Goal: Task Accomplishment & Management: Manage account settings

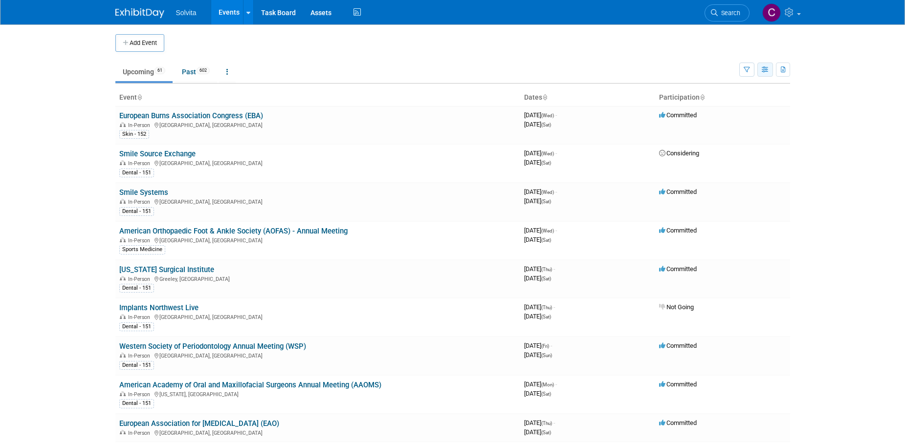
click at [762, 69] on icon "button" at bounding box center [765, 70] width 7 height 6
click at [751, 71] on button "button" at bounding box center [746, 70] width 15 height 14
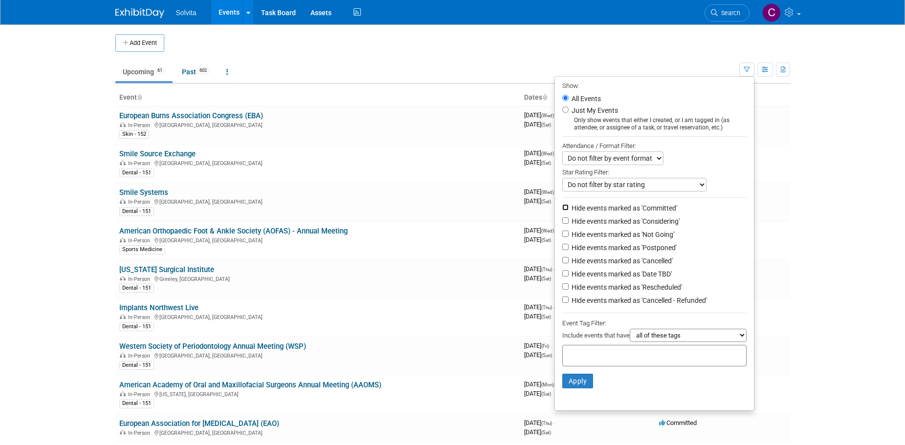
click at [562, 209] on input "Hide events marked as 'Committed'" at bounding box center [565, 207] width 6 height 6
checkbox input "true"
click at [562, 222] on input "Hide events marked as 'Considering'" at bounding box center [565, 221] width 6 height 6
checkbox input "true"
click at [562, 250] on input "Hide events marked as 'Postponed'" at bounding box center [565, 247] width 6 height 6
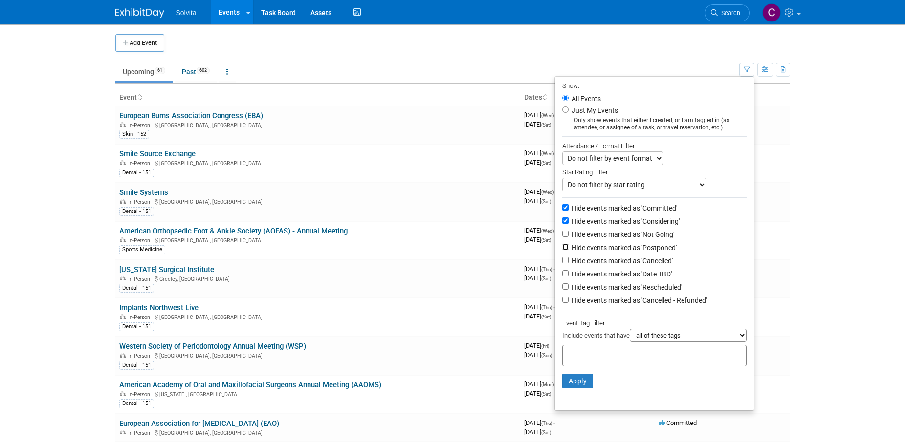
checkbox input "true"
click at [585, 386] on button "Apply" at bounding box center [577, 381] width 31 height 15
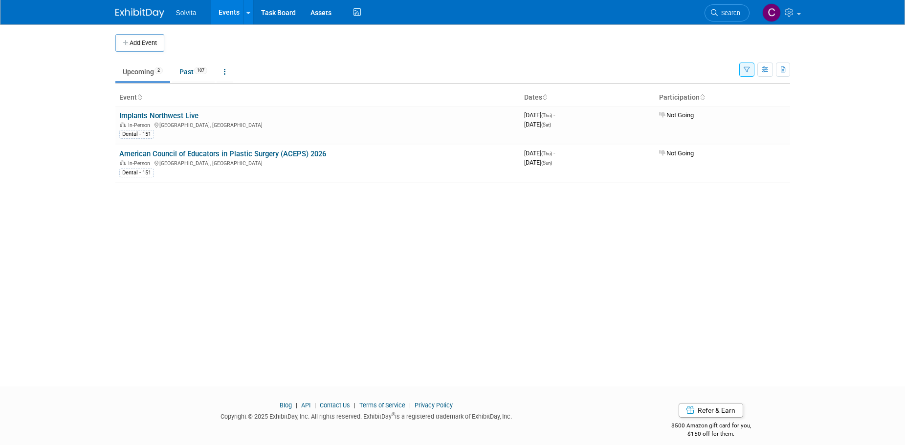
click at [748, 68] on icon "button" at bounding box center [746, 70] width 6 height 6
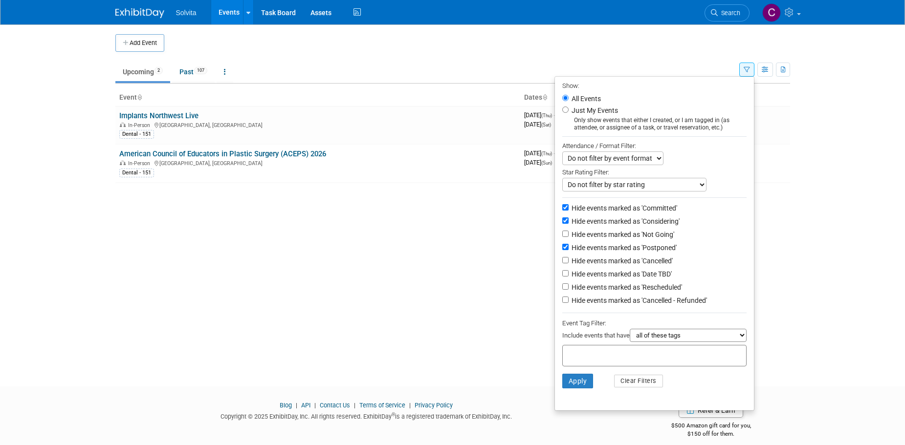
click at [560, 246] on li "Hide events marked as 'Postponed'" at bounding box center [654, 248] width 199 height 13
click at [562, 250] on input "Hide events marked as 'Postponed'" at bounding box center [565, 247] width 6 height 6
checkbox input "false"
click at [561, 216] on li "Hide events marked as 'Committed'" at bounding box center [654, 208] width 199 height 13
click at [562, 209] on input "Hide events marked as 'Committed'" at bounding box center [565, 207] width 6 height 6
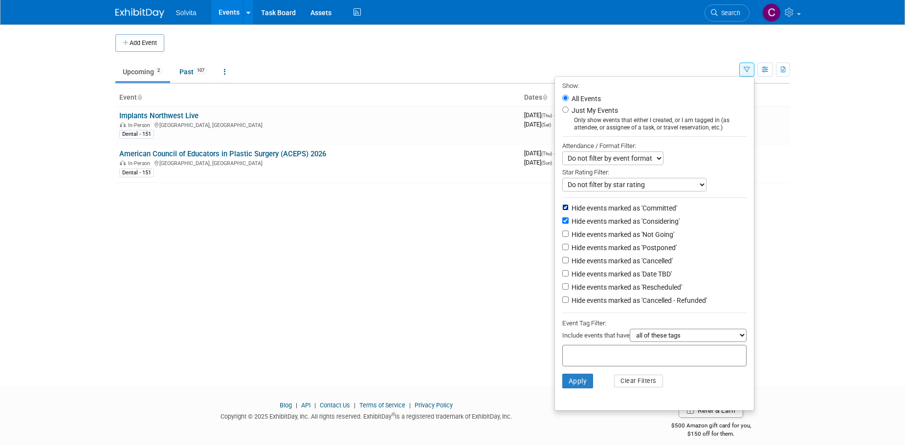
checkbox input "false"
click at [562, 223] on input "Hide events marked as 'Considering'" at bounding box center [565, 221] width 6 height 6
checkbox input "false"
click at [562, 237] on input "Hide events marked as 'Not Going'" at bounding box center [565, 234] width 6 height 6
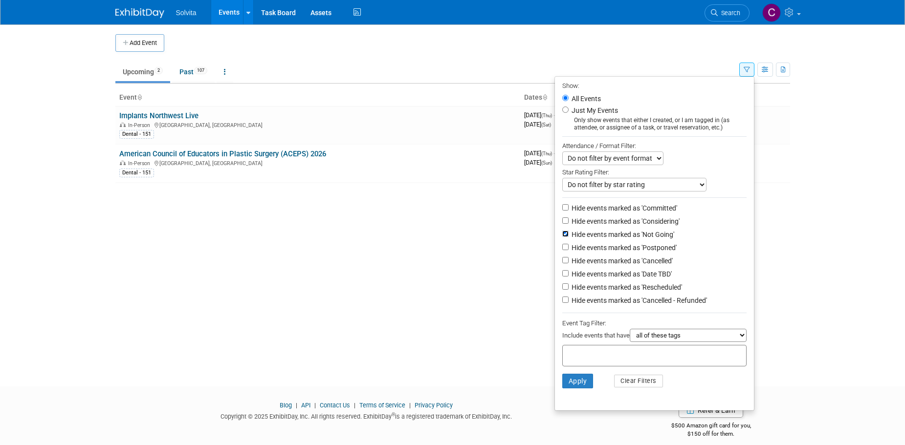
checkbox input "false"
click at [802, 109] on body "Solvita Events Add Event Bulk Upload Events Shareable Event Boards Recently Vie…" at bounding box center [452, 222] width 905 height 445
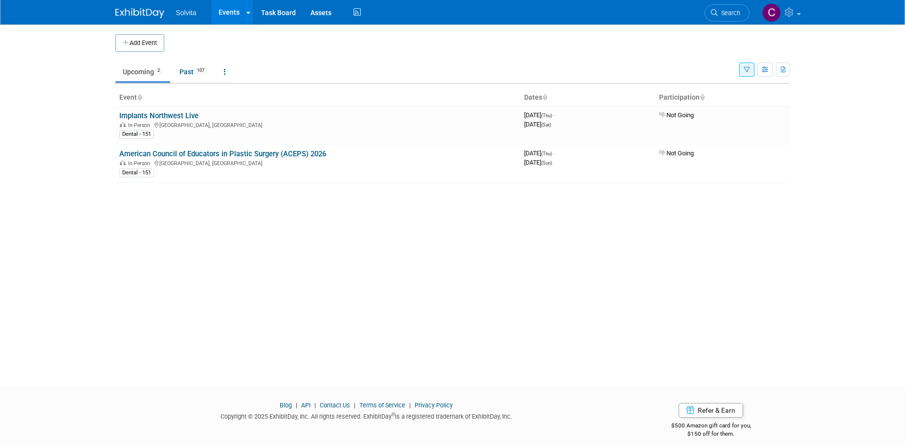
click at [744, 72] on icon "button" at bounding box center [746, 70] width 6 height 6
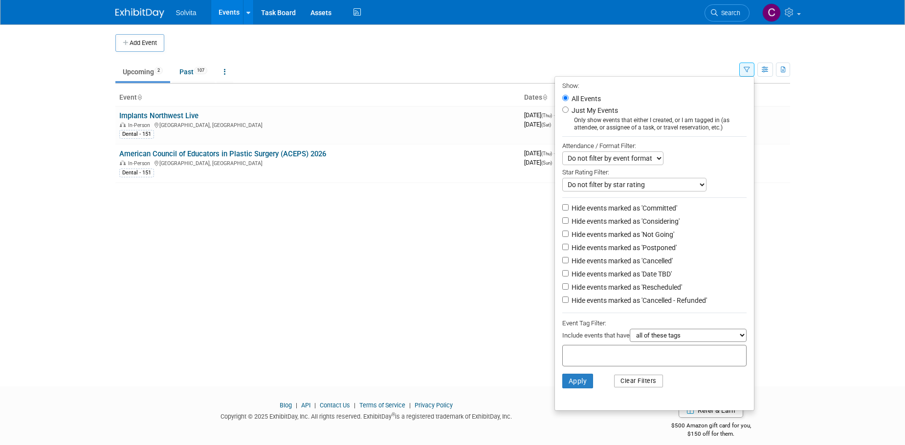
click at [632, 388] on button "Clear Filters" at bounding box center [638, 381] width 49 height 13
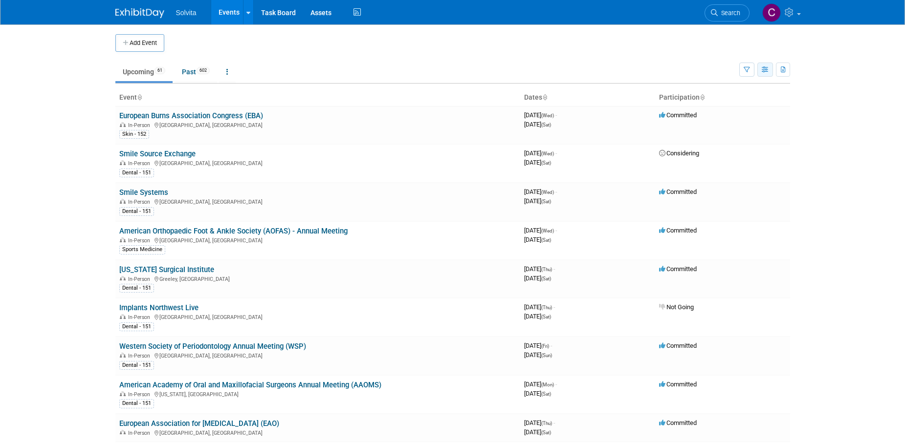
click at [763, 71] on icon "button" at bounding box center [765, 70] width 7 height 6
click at [741, 114] on link "Detail View" at bounding box center [724, 119] width 82 height 14
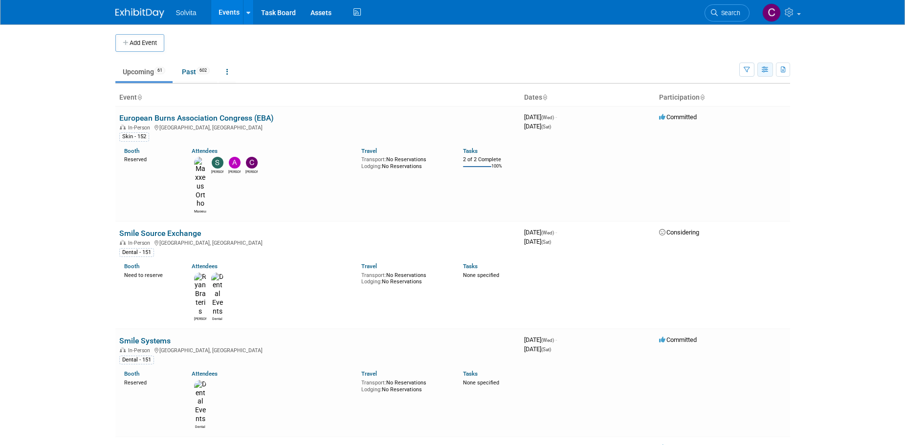
click at [762, 69] on icon "button" at bounding box center [765, 70] width 7 height 6
click at [731, 102] on link "List View" at bounding box center [724, 104] width 82 height 14
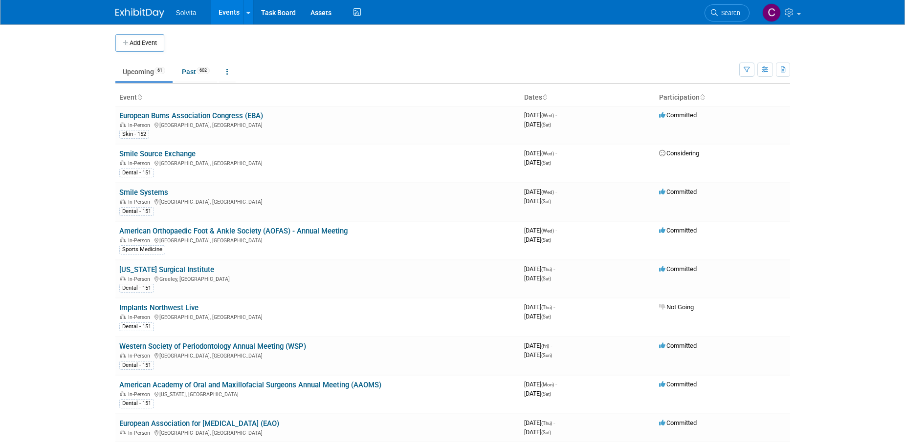
drag, startPoint x: 786, startPoint y: 69, endPoint x: 790, endPoint y: 72, distance: 5.0
click at [786, 69] on button "button" at bounding box center [783, 70] width 14 height 14
click at [741, 99] on link "Export Current View (61 Events)" at bounding box center [729, 101] width 106 height 14
click at [563, 56] on td "Upcoming 61 Past 602 All Events 663 Past and Upcoming Grouped Annually Events g…" at bounding box center [427, 68] width 624 height 32
click at [278, 385] on link "American Academy of Oral and Maxillofacial Surgeons Annual Meeting (AAOMS)" at bounding box center [250, 385] width 262 height 9
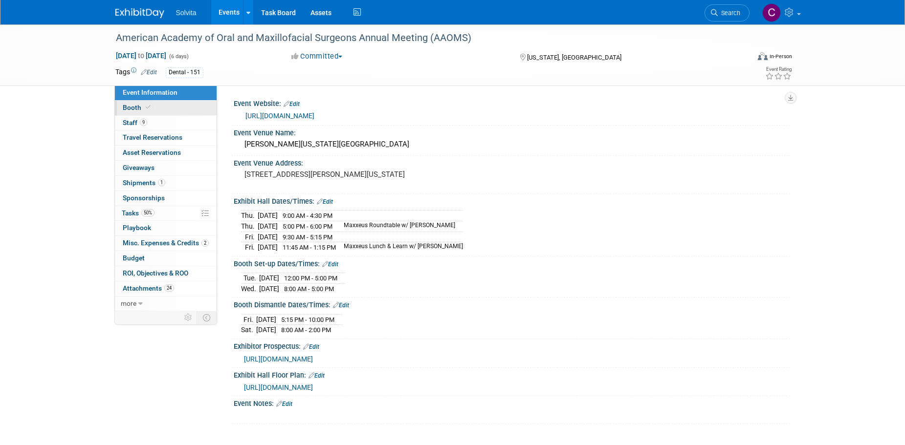
click at [132, 104] on span "Booth" at bounding box center [138, 108] width 30 height 8
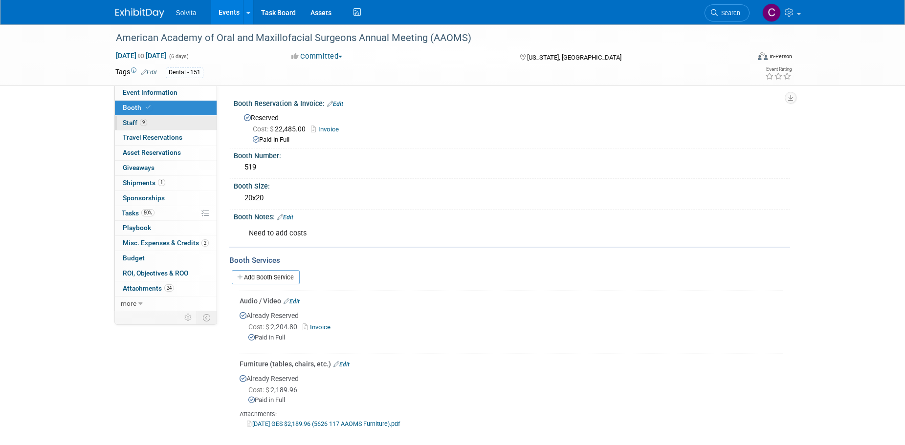
click at [132, 122] on span "Staff 9" at bounding box center [135, 123] width 24 height 8
